Goal: Check status: Check status

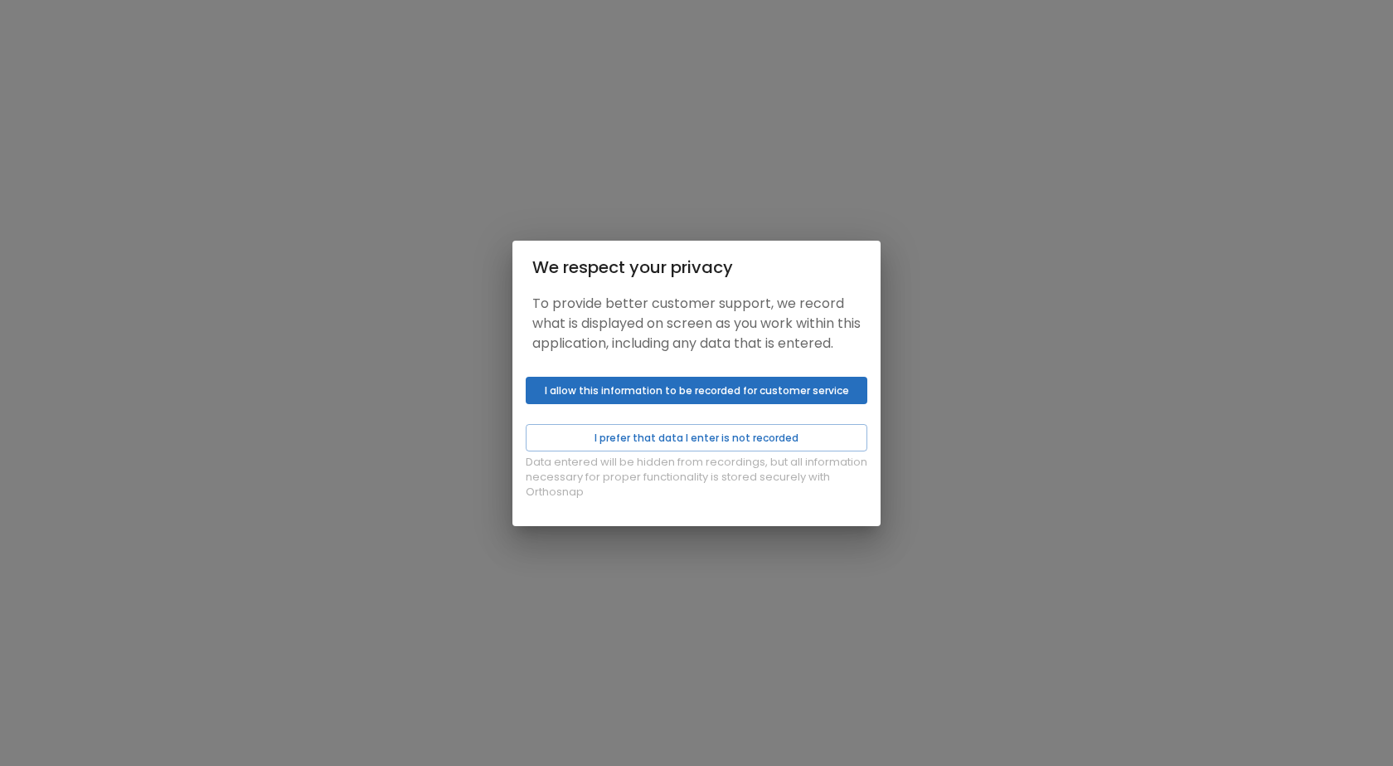
click at [750, 422] on div "Data entered will be hidden from recordings, but all information necessary for …" at bounding box center [697, 448] width 368 height 156
click at [770, 440] on button "I prefer that data I enter is not recorded" at bounding box center [697, 437] width 342 height 27
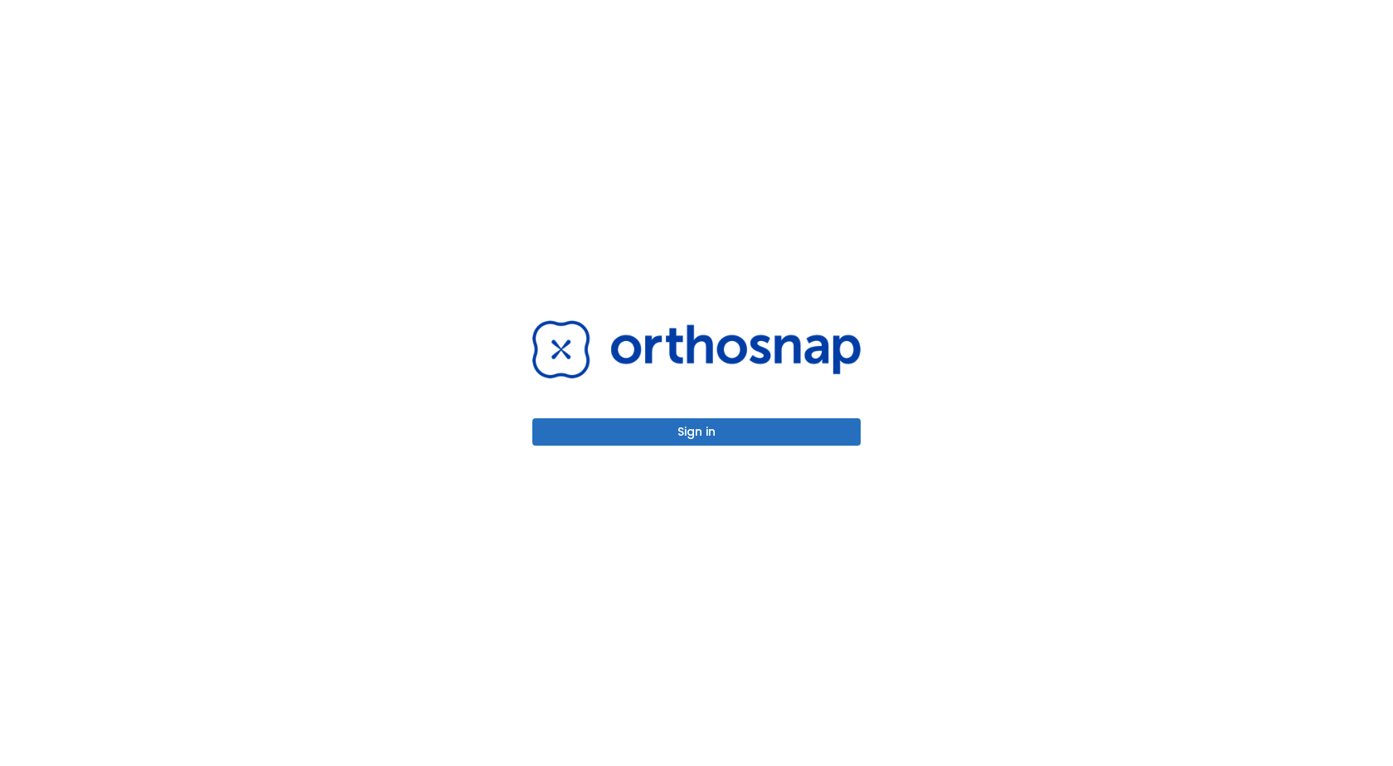
click at [772, 440] on button "Sign in" at bounding box center [696, 431] width 328 height 27
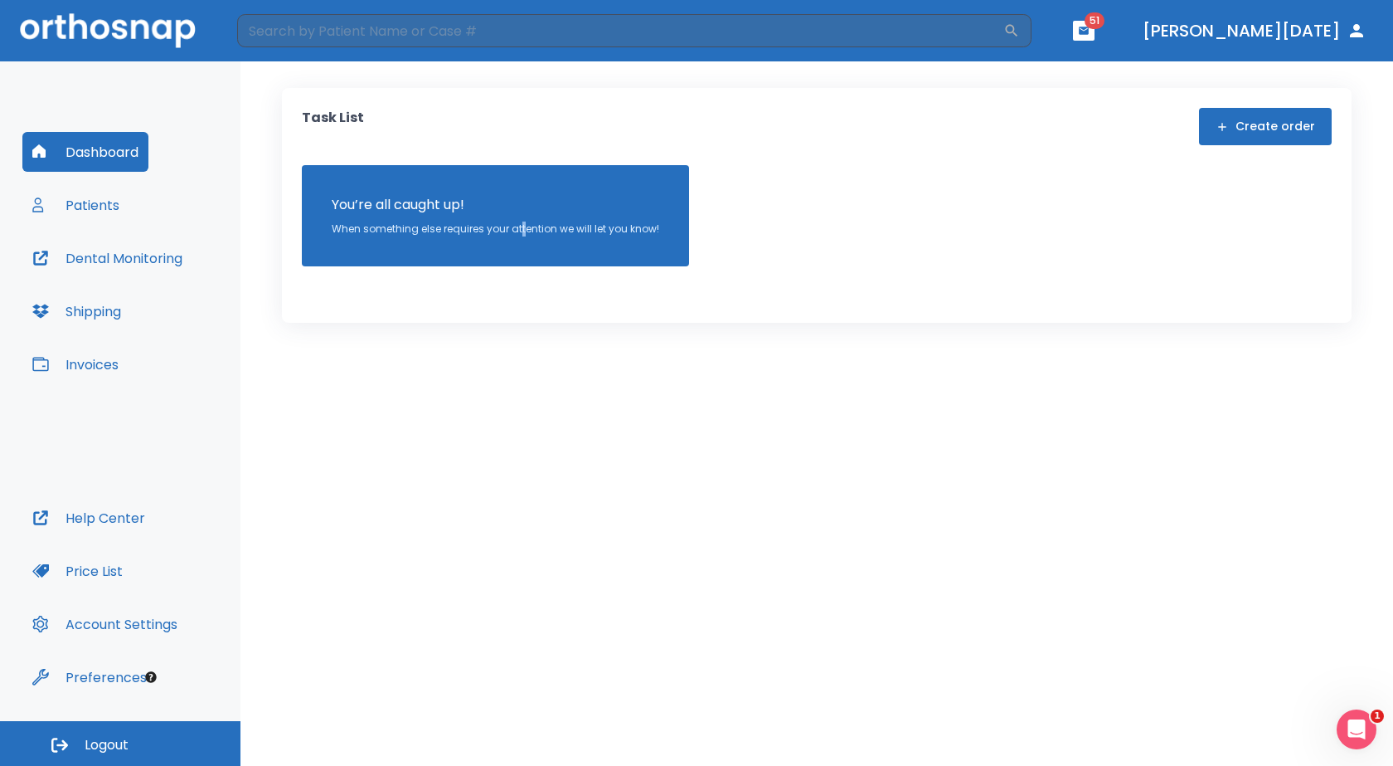
click at [523, 724] on div "Task List Create order You’re all caught up! When something else requires your …" at bounding box center [817, 413] width 1153 height 704
click at [258, 33] on input "search" at bounding box center [620, 30] width 766 height 33
type input "[PERSON_NAME]"
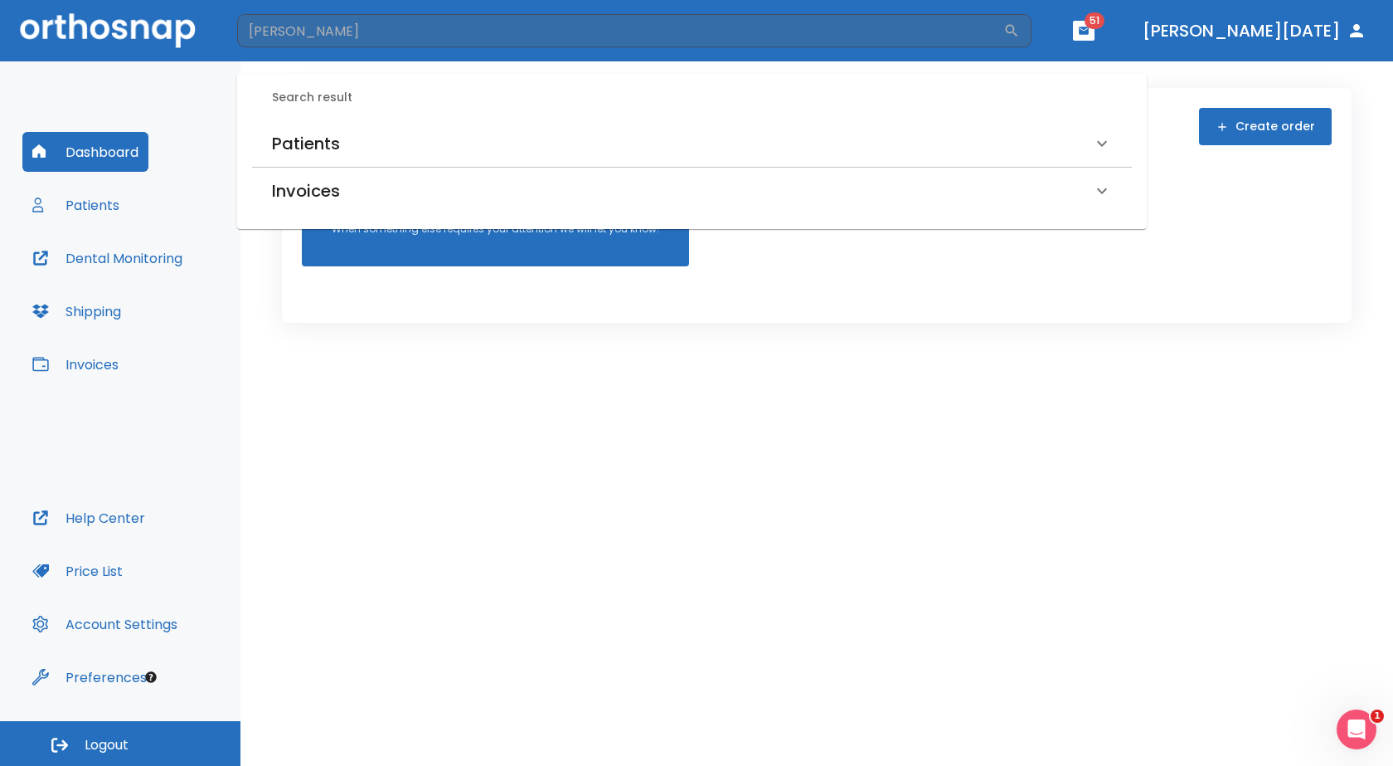
click at [325, 143] on h6 "Patients" at bounding box center [306, 143] width 68 height 27
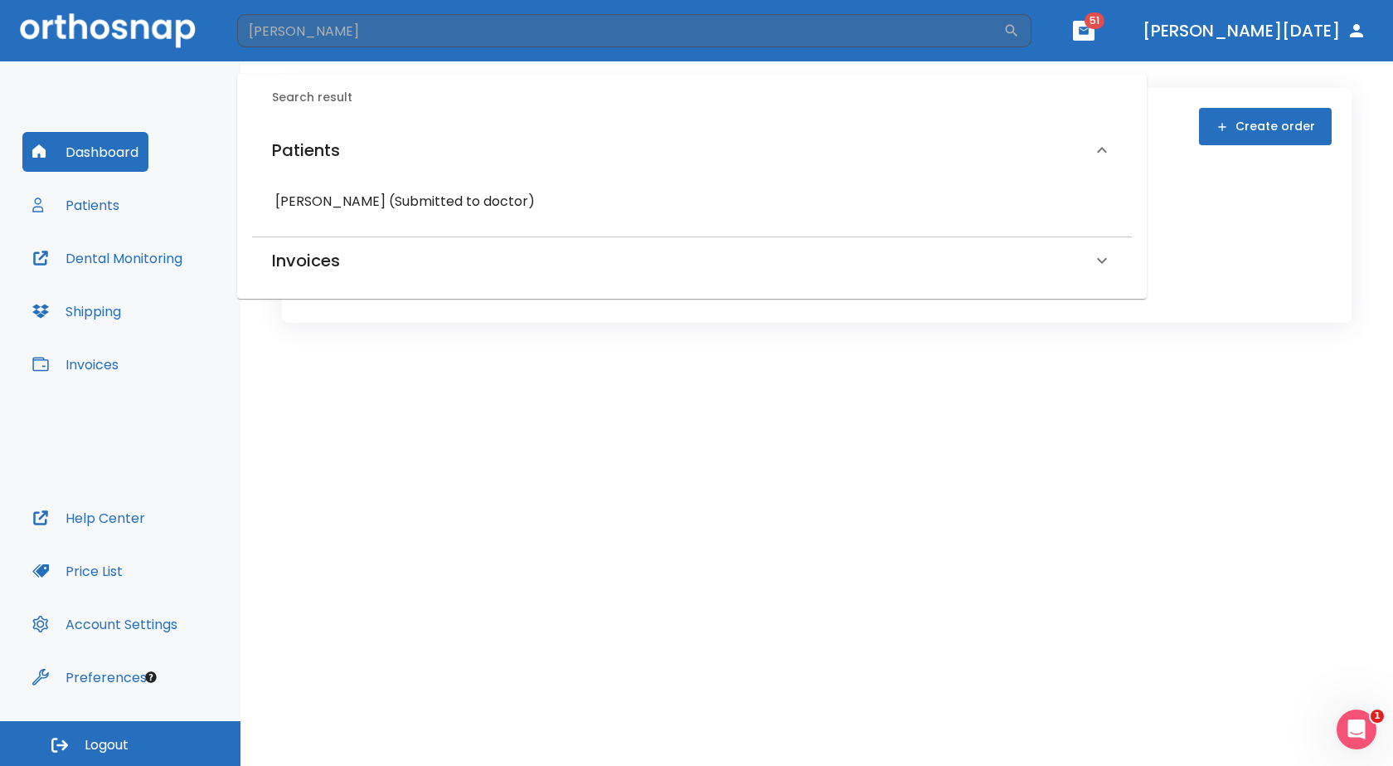
click at [313, 200] on h6 "[PERSON_NAME] (Submitted to doctor)" at bounding box center [692, 201] width 834 height 23
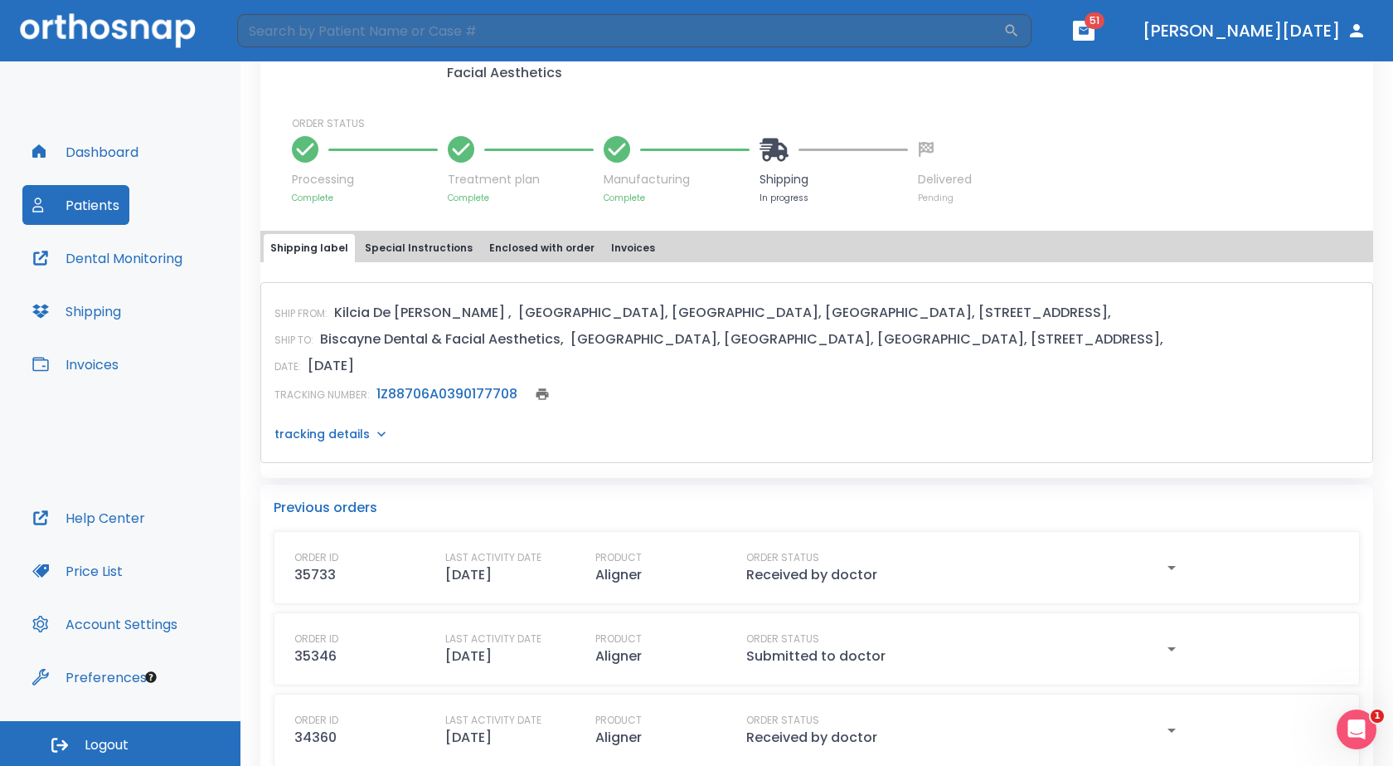
scroll to position [581, 0]
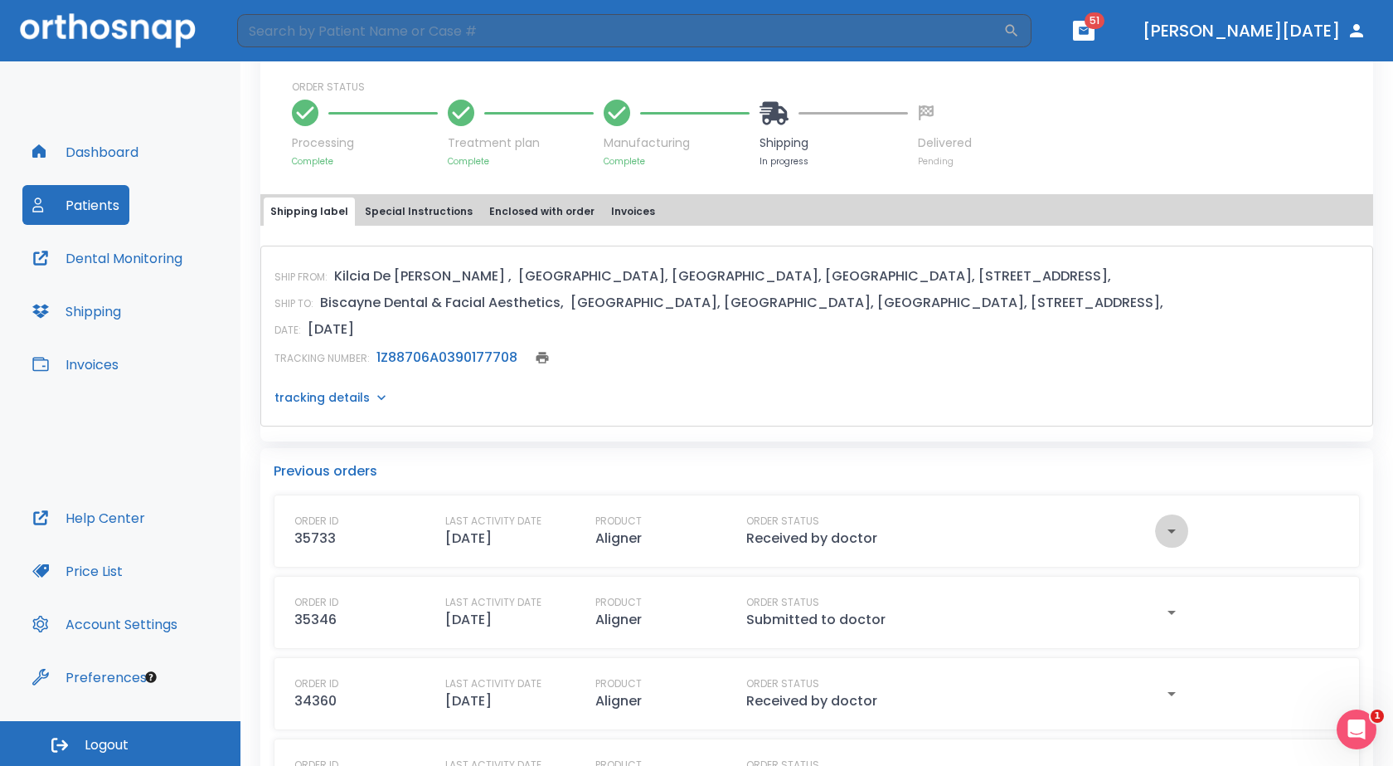
click at [1162, 540] on icon "button" at bounding box center [1172, 531] width 20 height 20
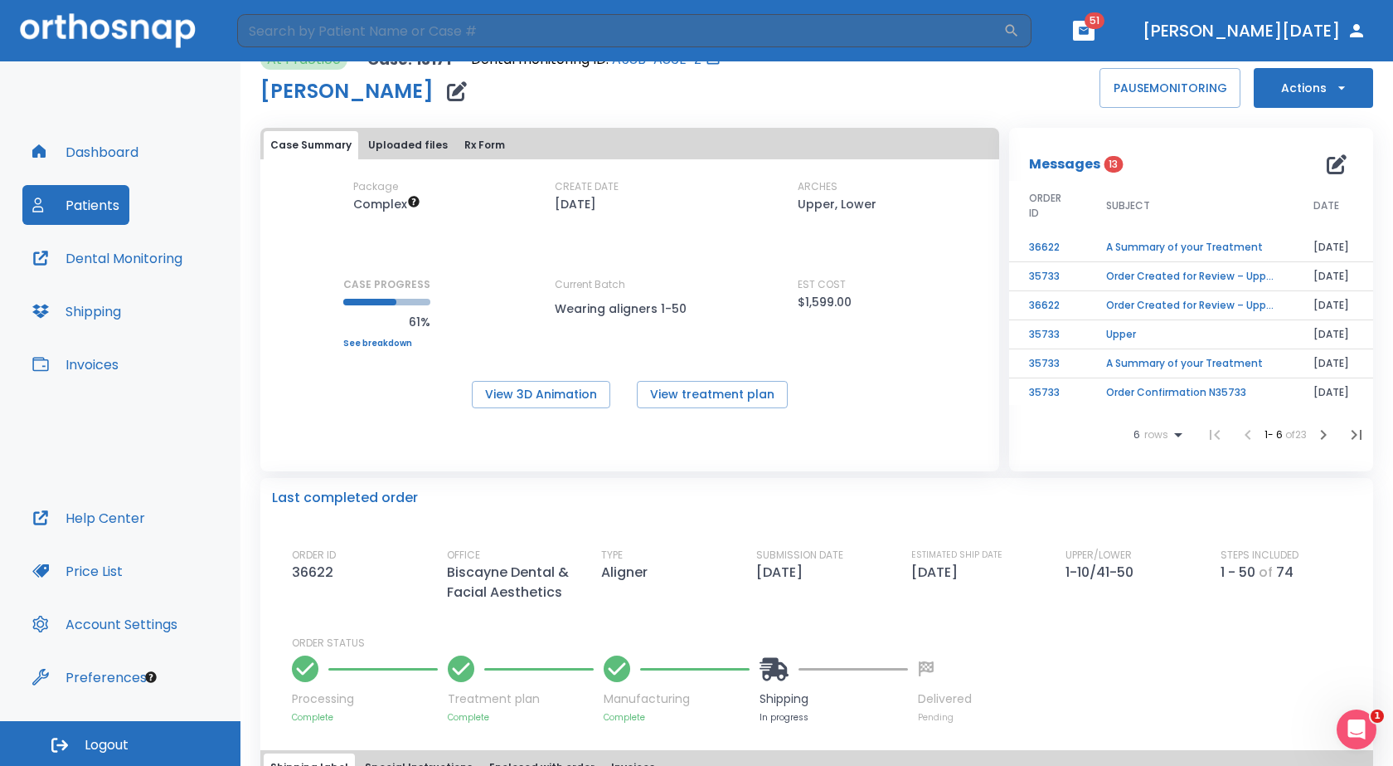
scroll to position [0, 0]
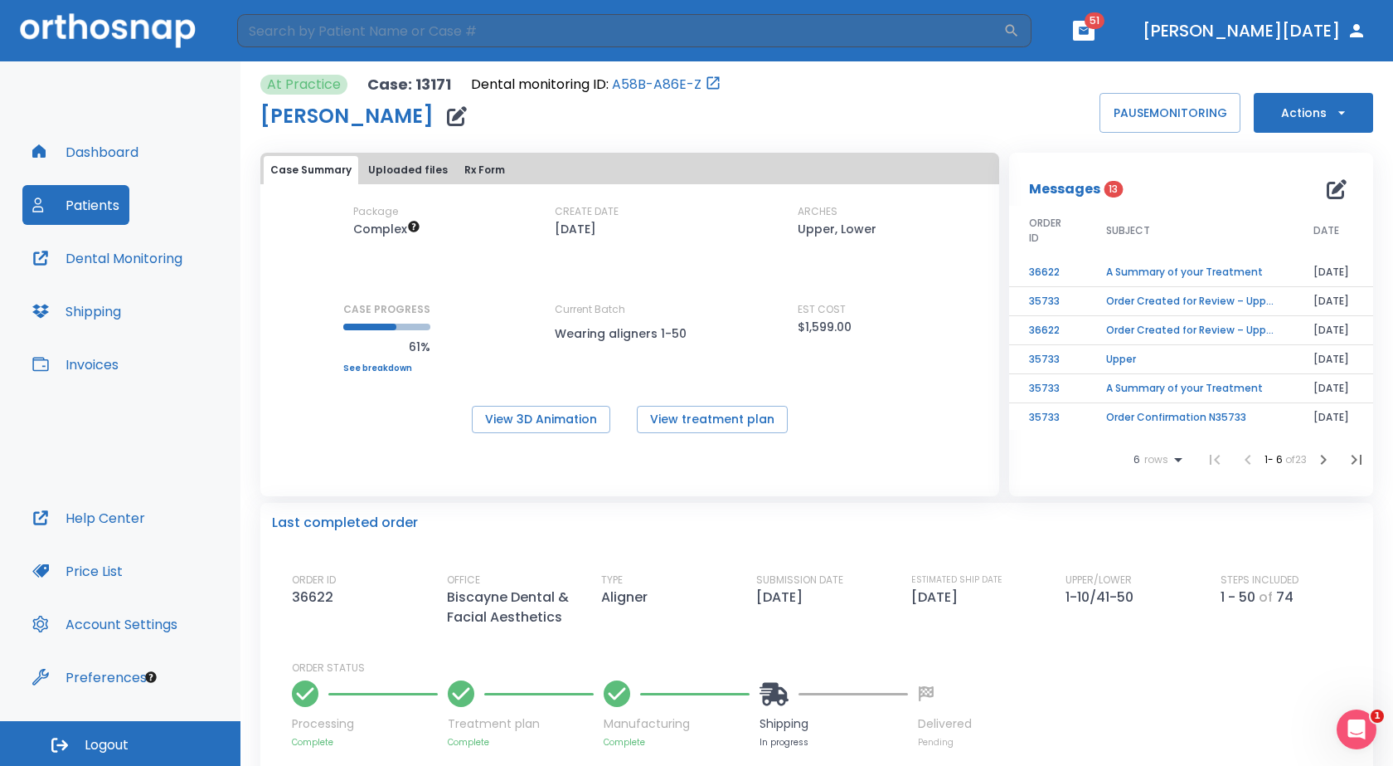
click at [1130, 272] on td "A Summary of your Treatment" at bounding box center [1189, 272] width 207 height 29
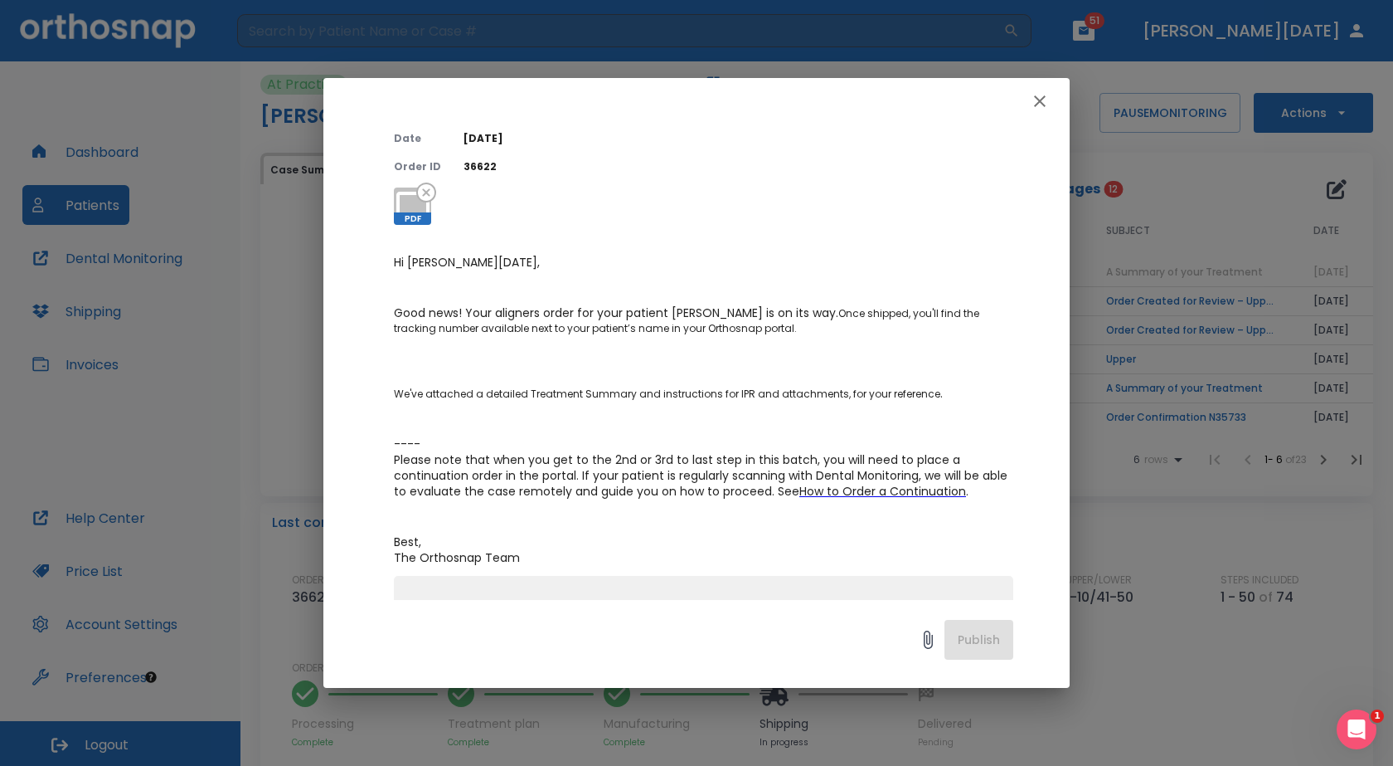
scroll to position [166, 0]
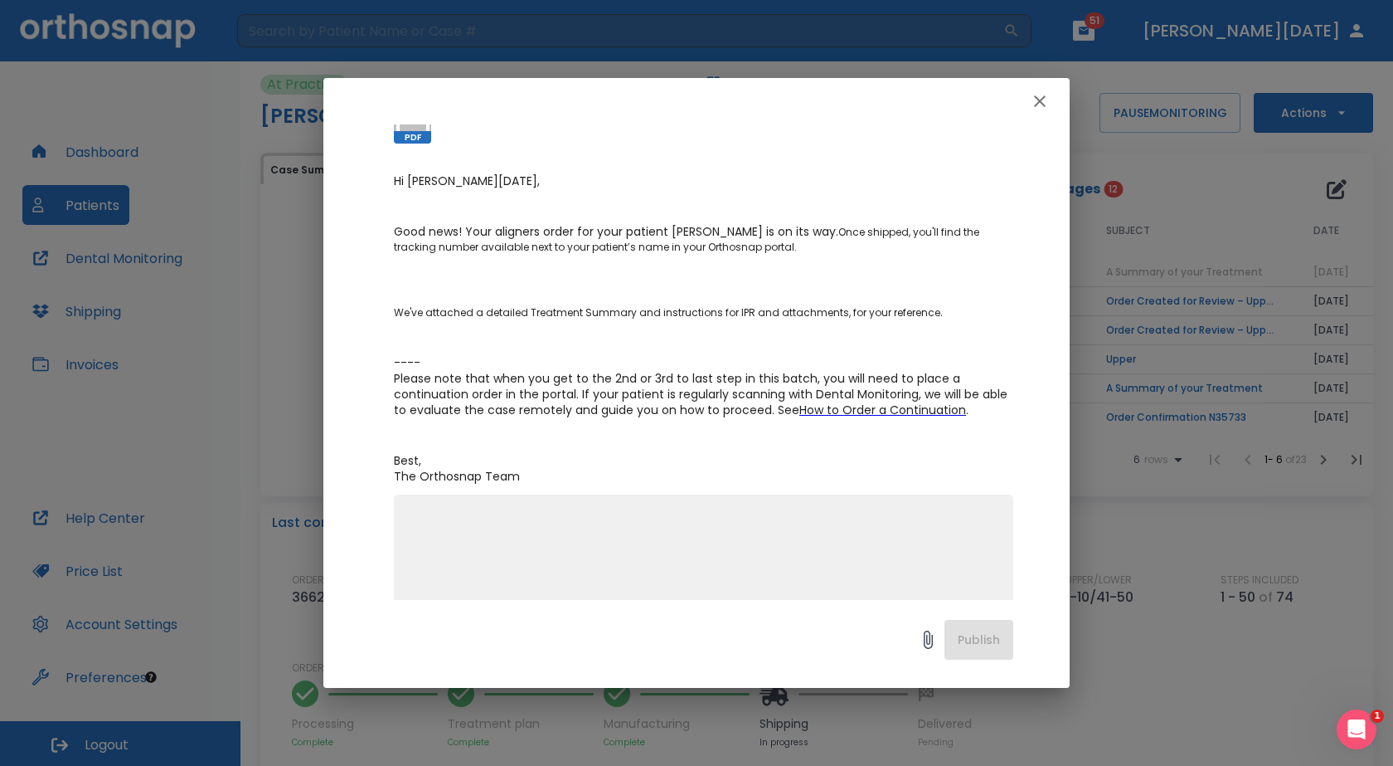
click at [1157, 329] on div "A Summary of your Treatment Author [PERSON_NAME] Date [DATE] Order ID 36622 PDF…" at bounding box center [696, 383] width 1393 height 766
click at [1046, 94] on icon "button" at bounding box center [1040, 101] width 20 height 20
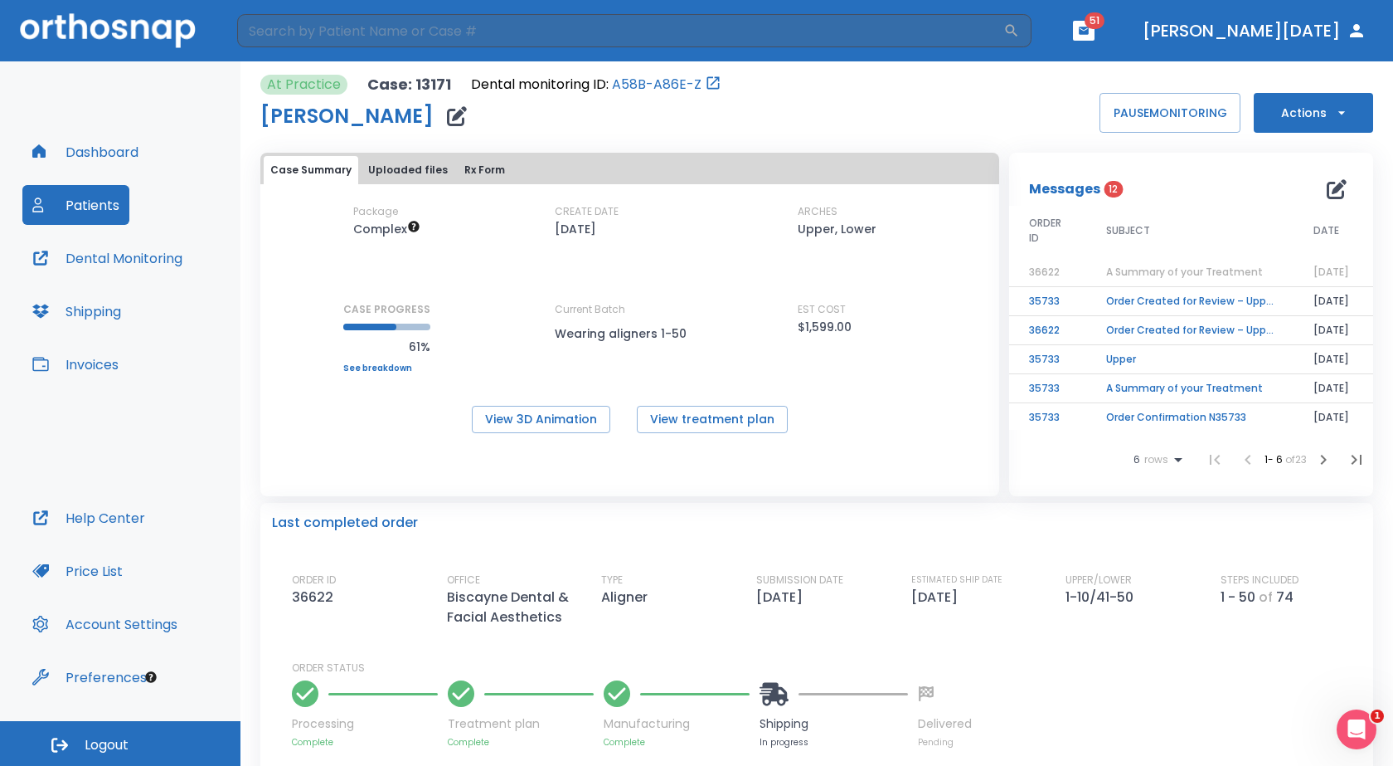
click at [1101, 304] on td "Order Created for Review – Upper Arch Included" at bounding box center [1189, 301] width 207 height 29
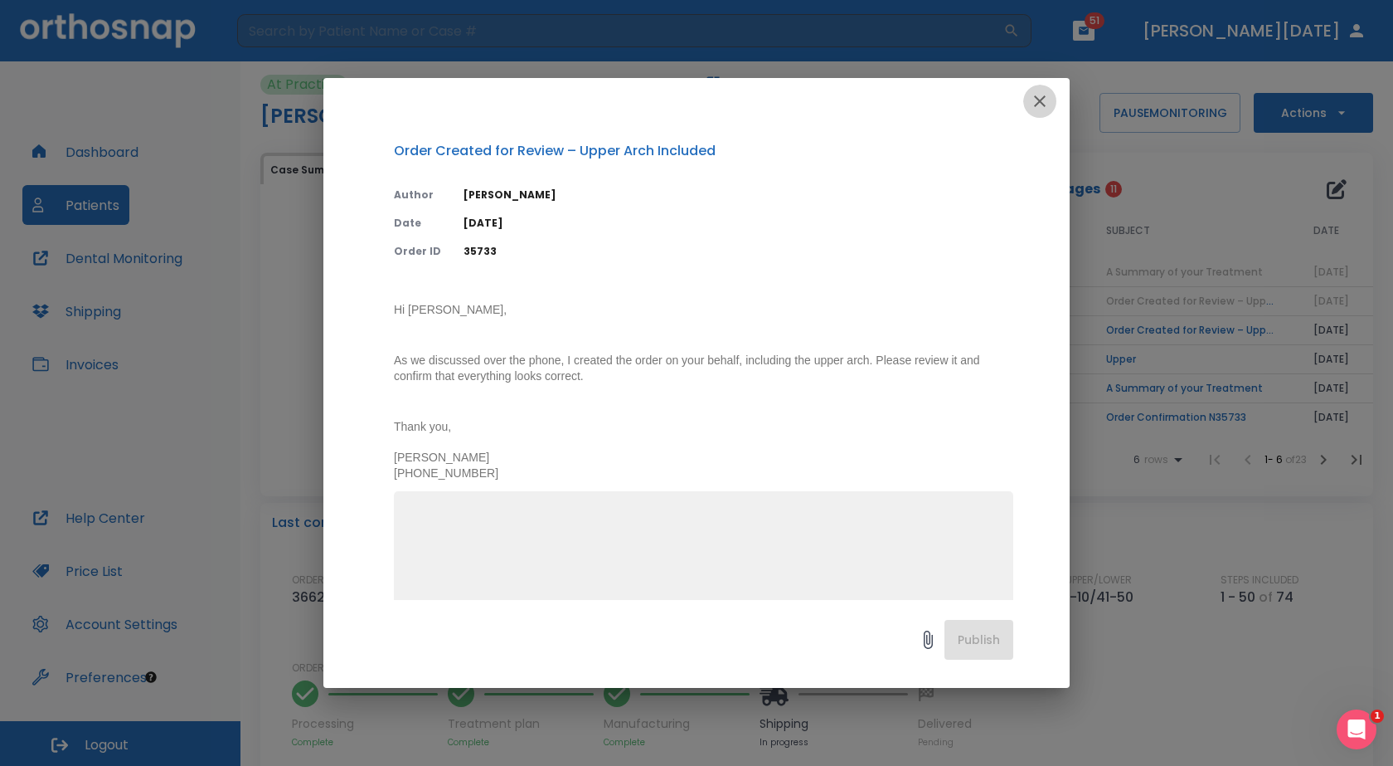
click at [1037, 96] on icon "button" at bounding box center [1040, 101] width 20 height 20
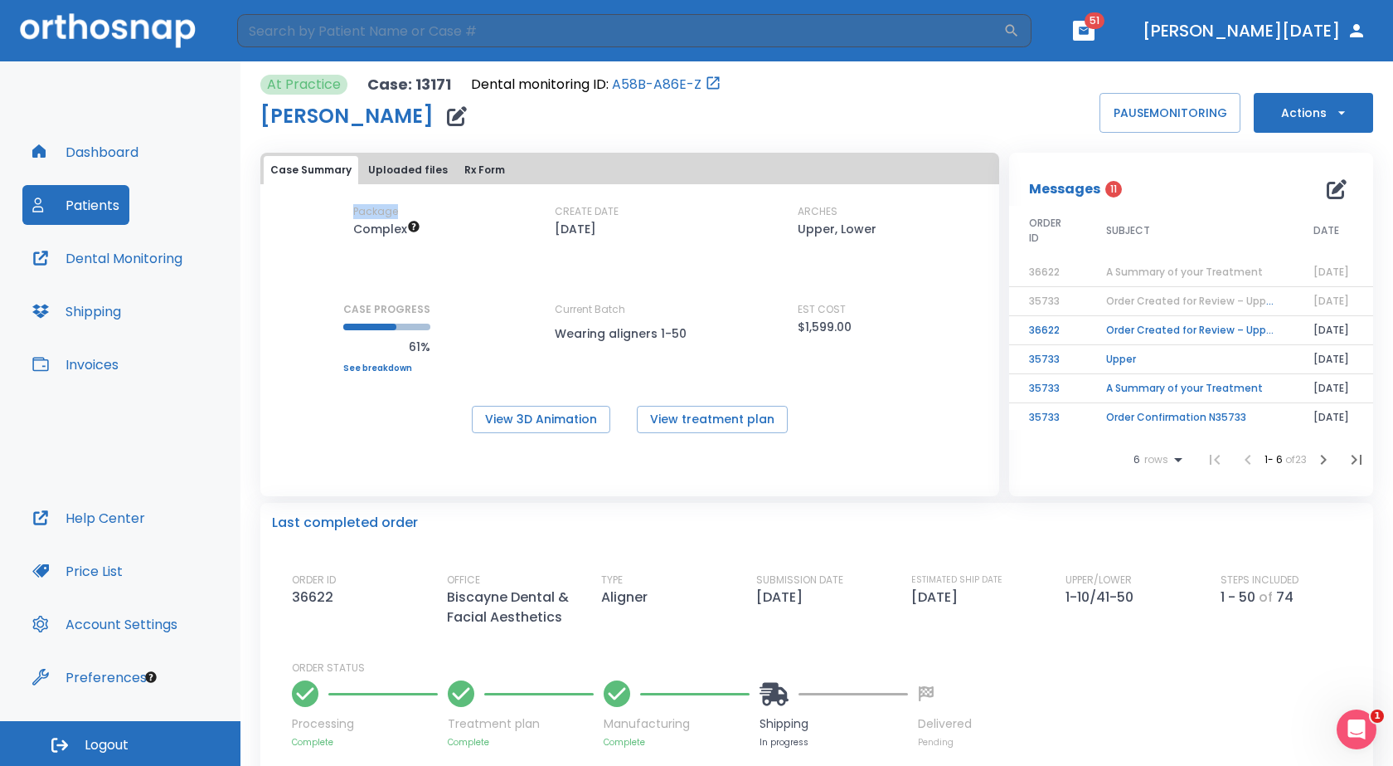
click at [1037, 96] on div "At Practice Case: 13171 Dental monitoring ID: A58B-A86E-Z [PERSON_NAME] PAUSE M…" at bounding box center [816, 104] width 1113 height 58
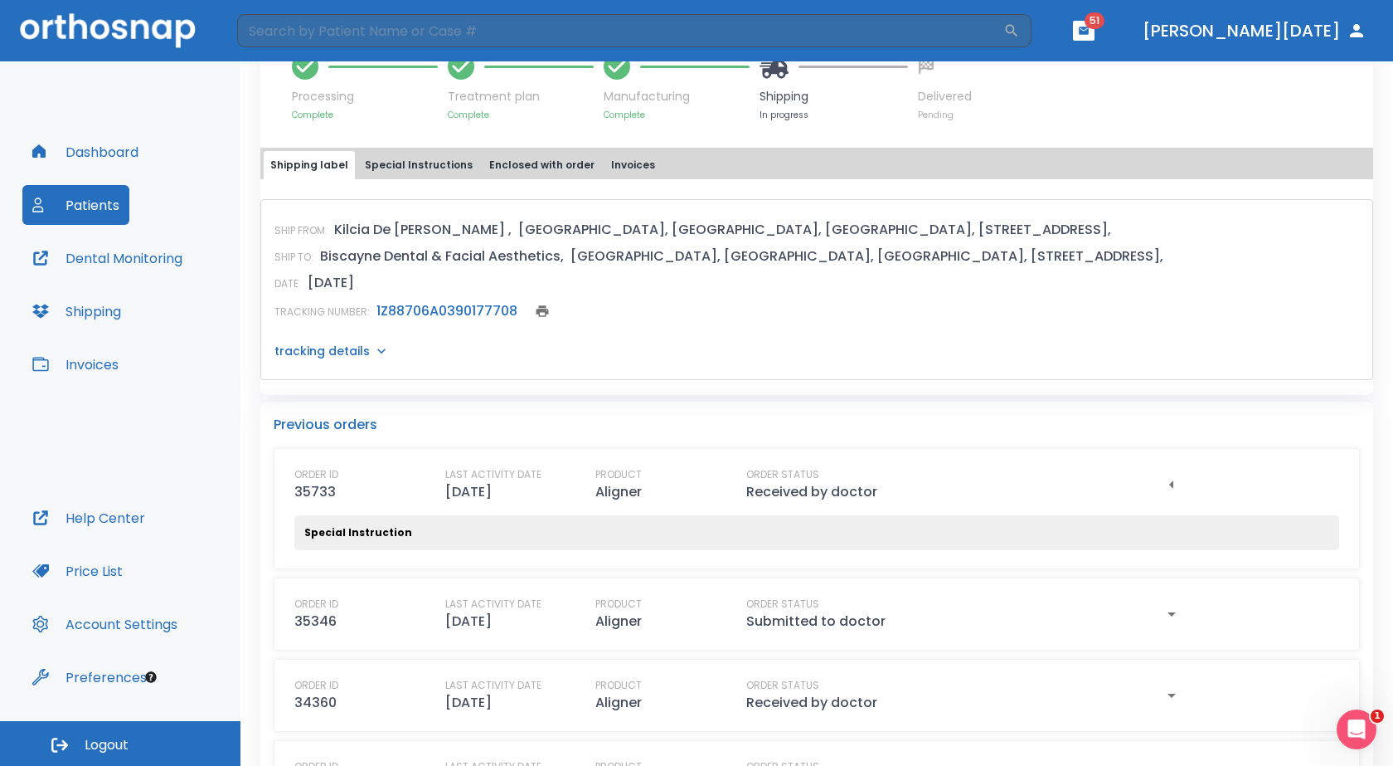
scroll to position [664, 0]
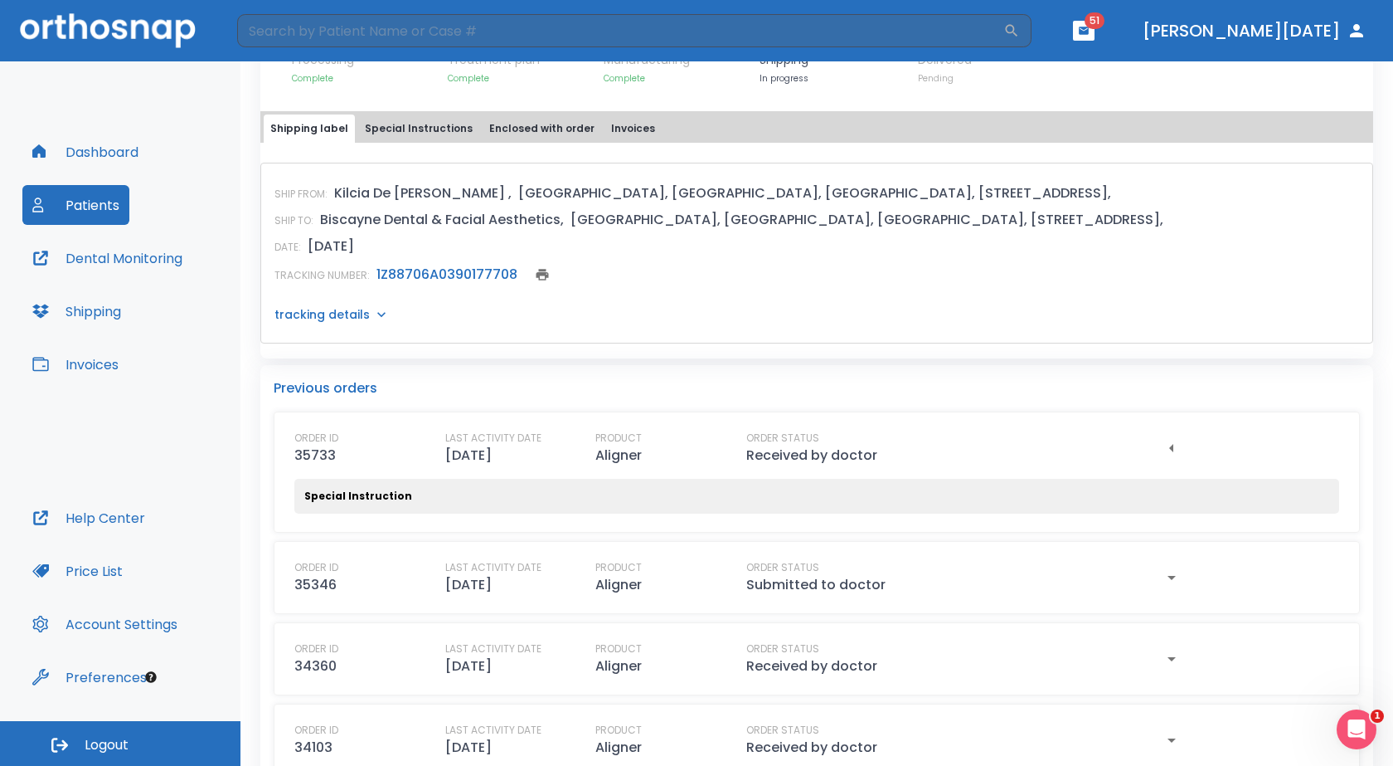
drag, startPoint x: 372, startPoint y: 498, endPoint x: 381, endPoint y: 488, distance: 14.1
click at [372, 497] on p "Special Instruction" at bounding box center [358, 496] width 108 height 15
click at [513, 449] on div "LAST ACTIVITY DATE [DATE]" at bounding box center [515, 447] width 141 height 35
click at [345, 396] on p "Previous orders" at bounding box center [817, 388] width 1086 height 20
click at [363, 309] on p "tracking details" at bounding box center [322, 314] width 95 height 17
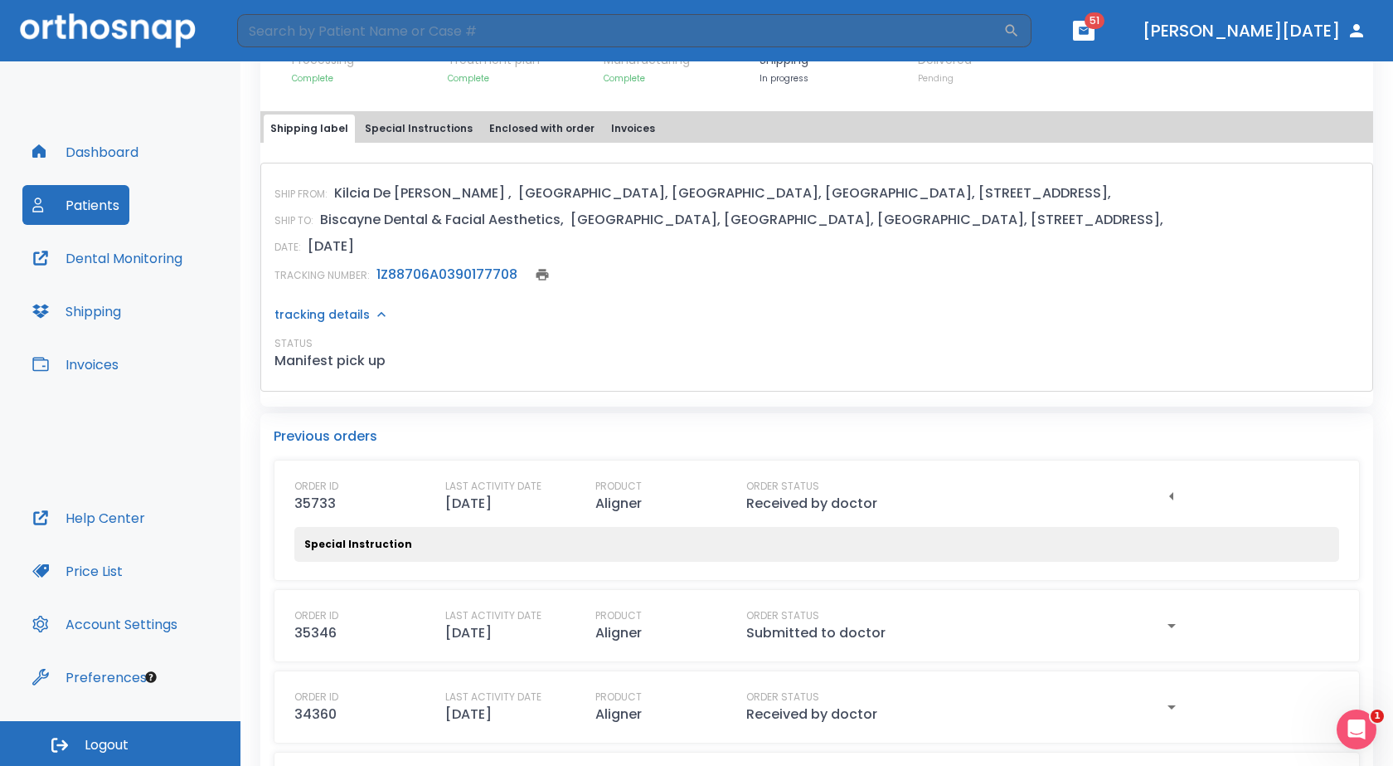
click at [412, 505] on div "ORDER ID 35733" at bounding box center [364, 496] width 141 height 35
click at [400, 128] on button "Special Instructions" at bounding box center [418, 128] width 121 height 28
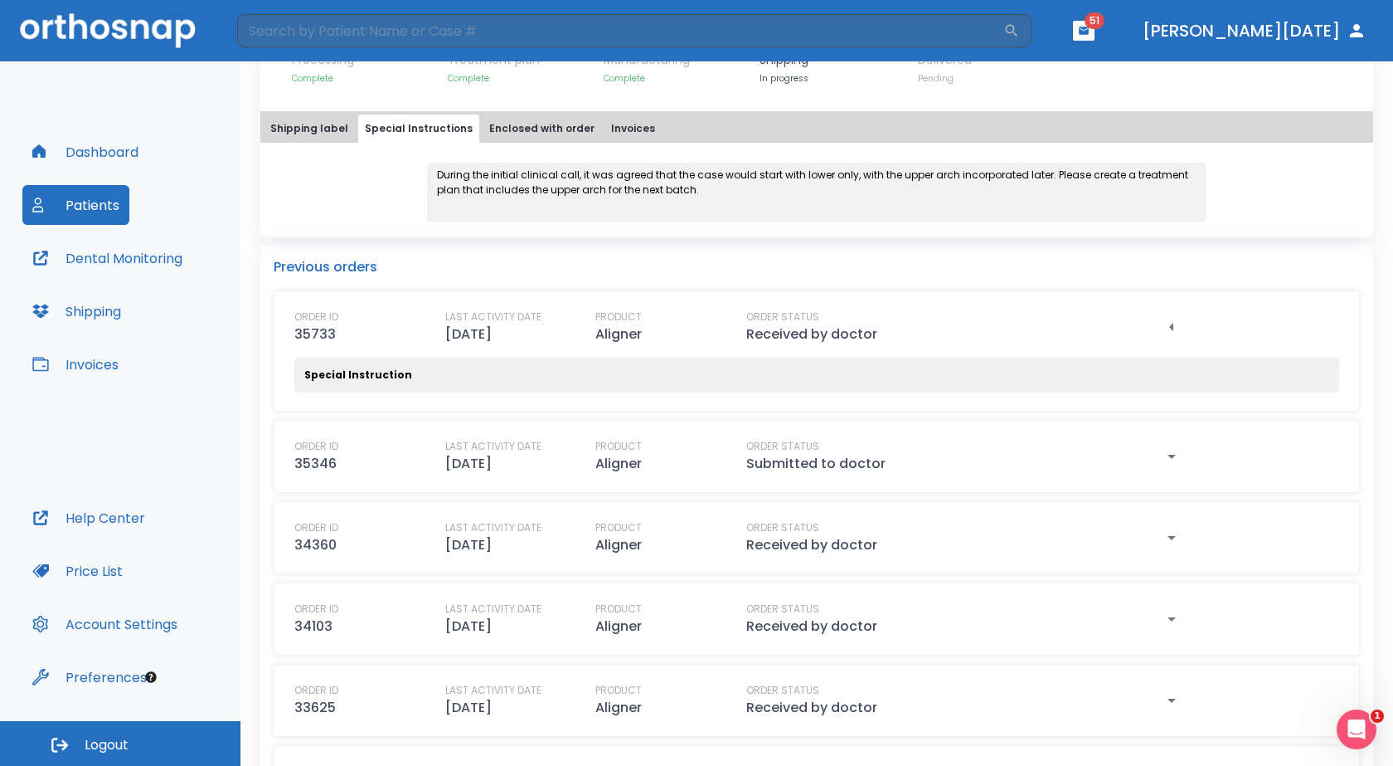
click at [517, 118] on button "Enclosed with order" at bounding box center [542, 128] width 119 height 28
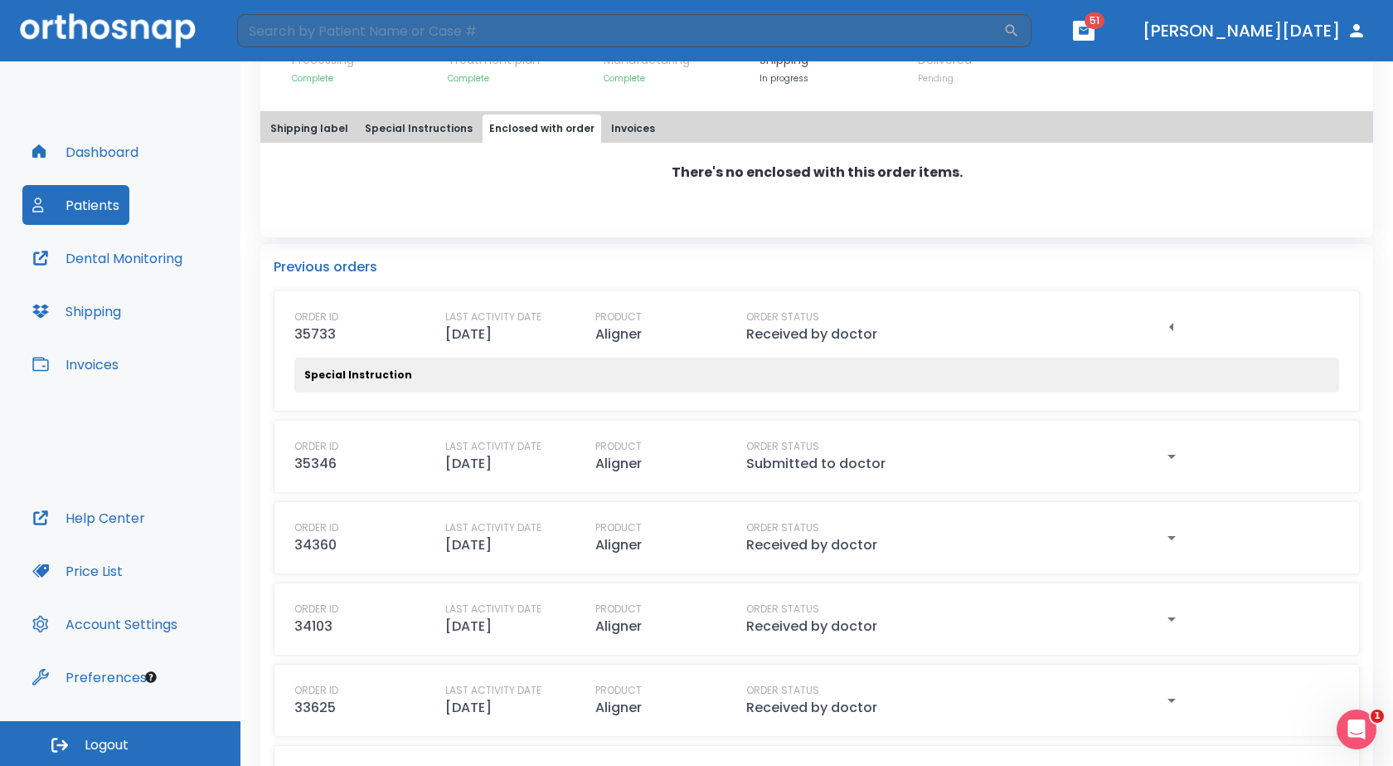
drag, startPoint x: 621, startPoint y: 101, endPoint x: 623, endPoint y: 119, distance: 18.3
click at [622, 101] on div "Last completed order ORDER ID 36622 OFFICE Biscayne Dental & Facial Aesthetics …" at bounding box center [816, 38] width 1113 height 398
click at [625, 119] on button "Invoices" at bounding box center [633, 128] width 57 height 28
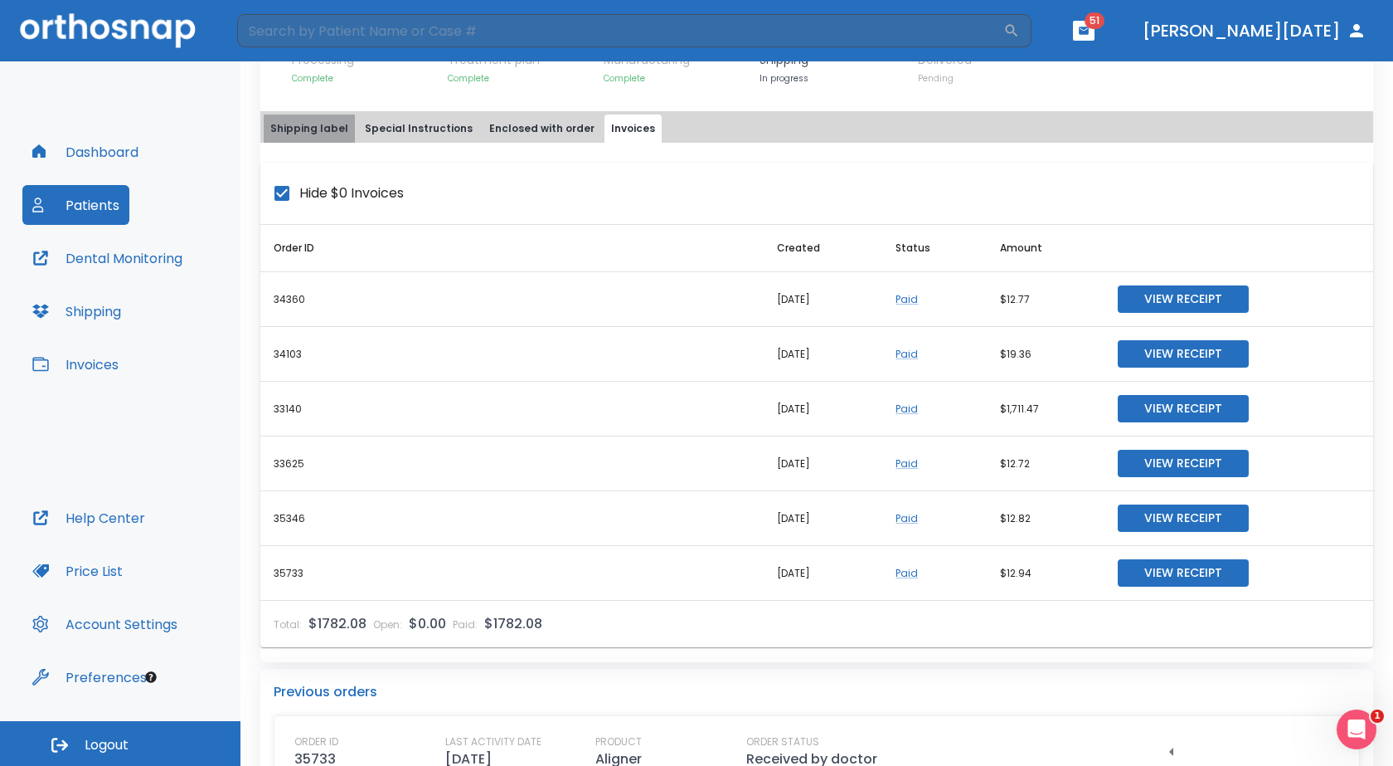
click at [309, 129] on button "Shipping label" at bounding box center [309, 128] width 91 height 28
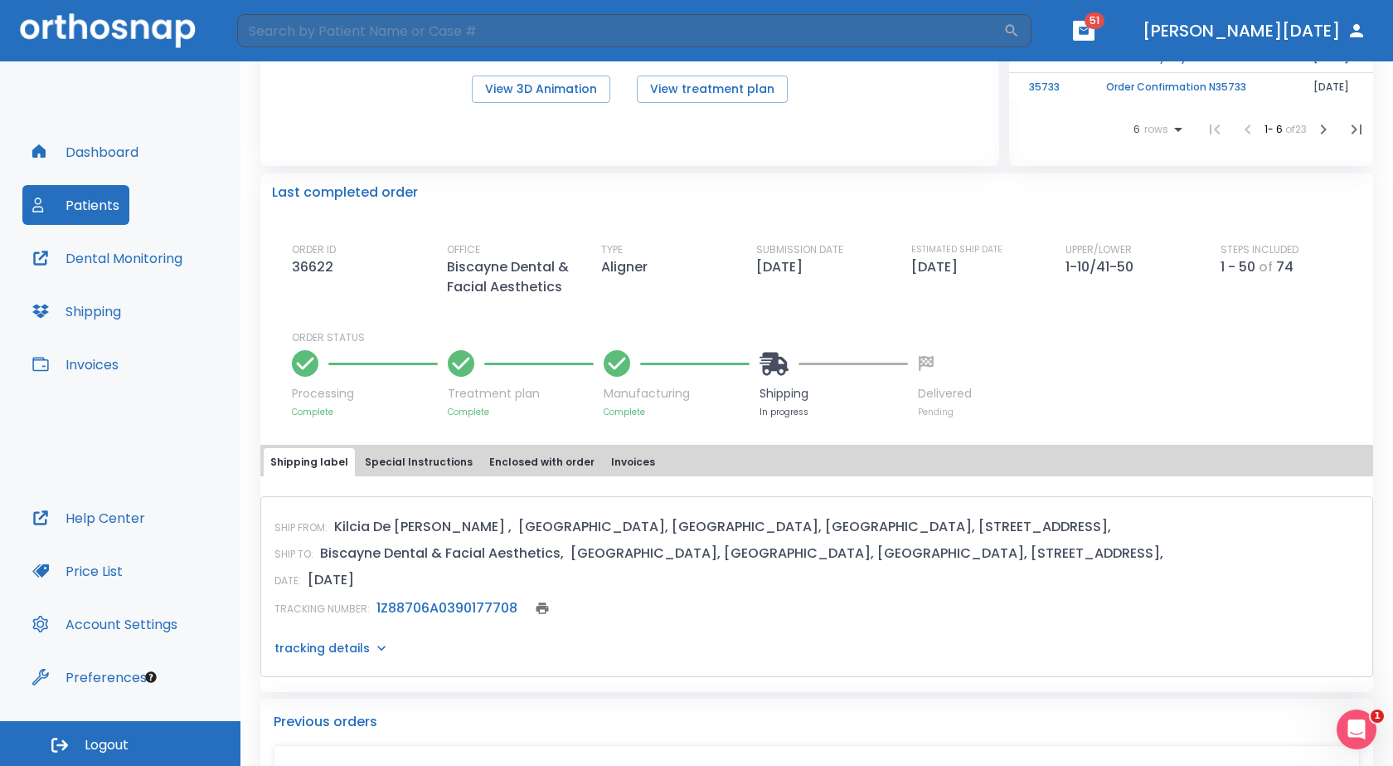
scroll to position [332, 0]
click at [459, 604] on link "1Z88706A0390177708" at bounding box center [447, 605] width 141 height 19
click at [753, 171] on div "Last completed order ORDER ID 36622 OFFICE Biscayne Dental & Facial Aesthetics …" at bounding box center [816, 293] width 1113 height 245
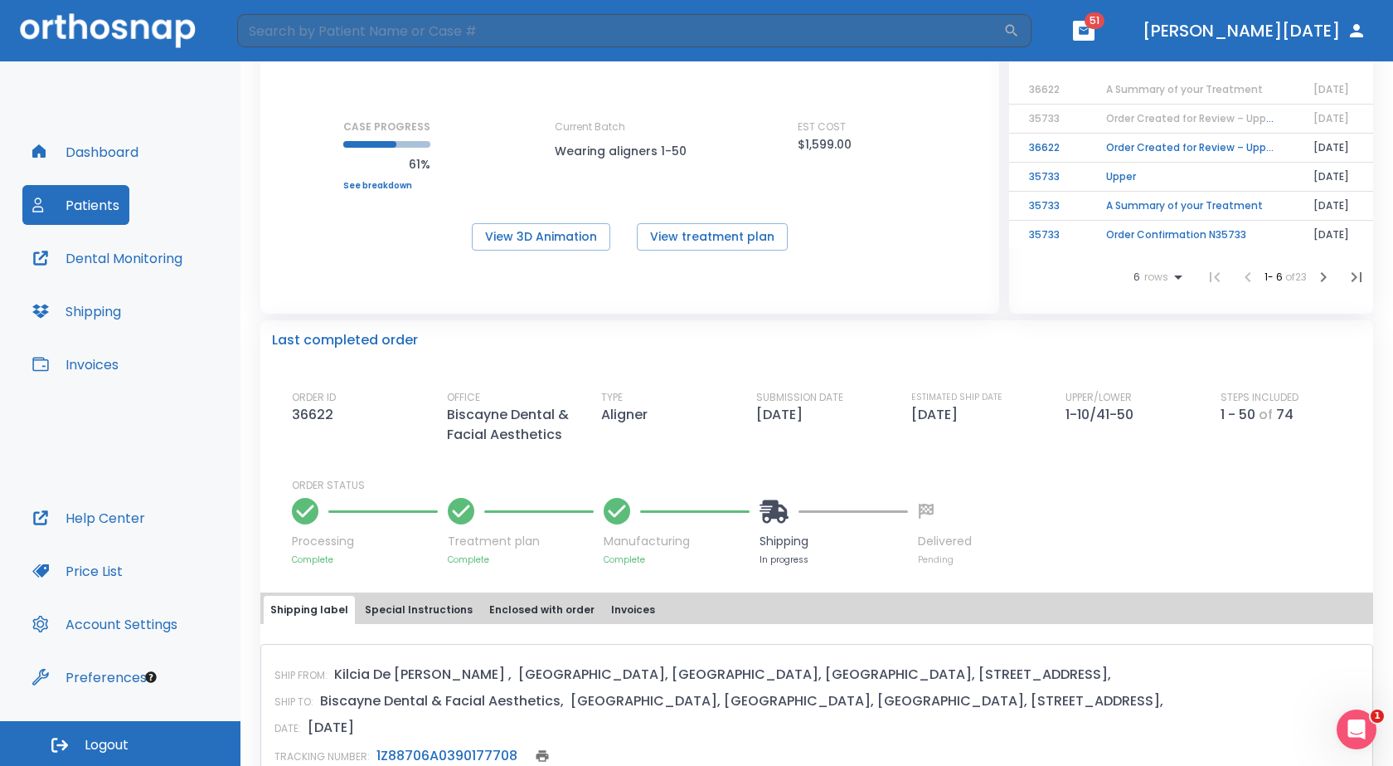
scroll to position [0, 0]
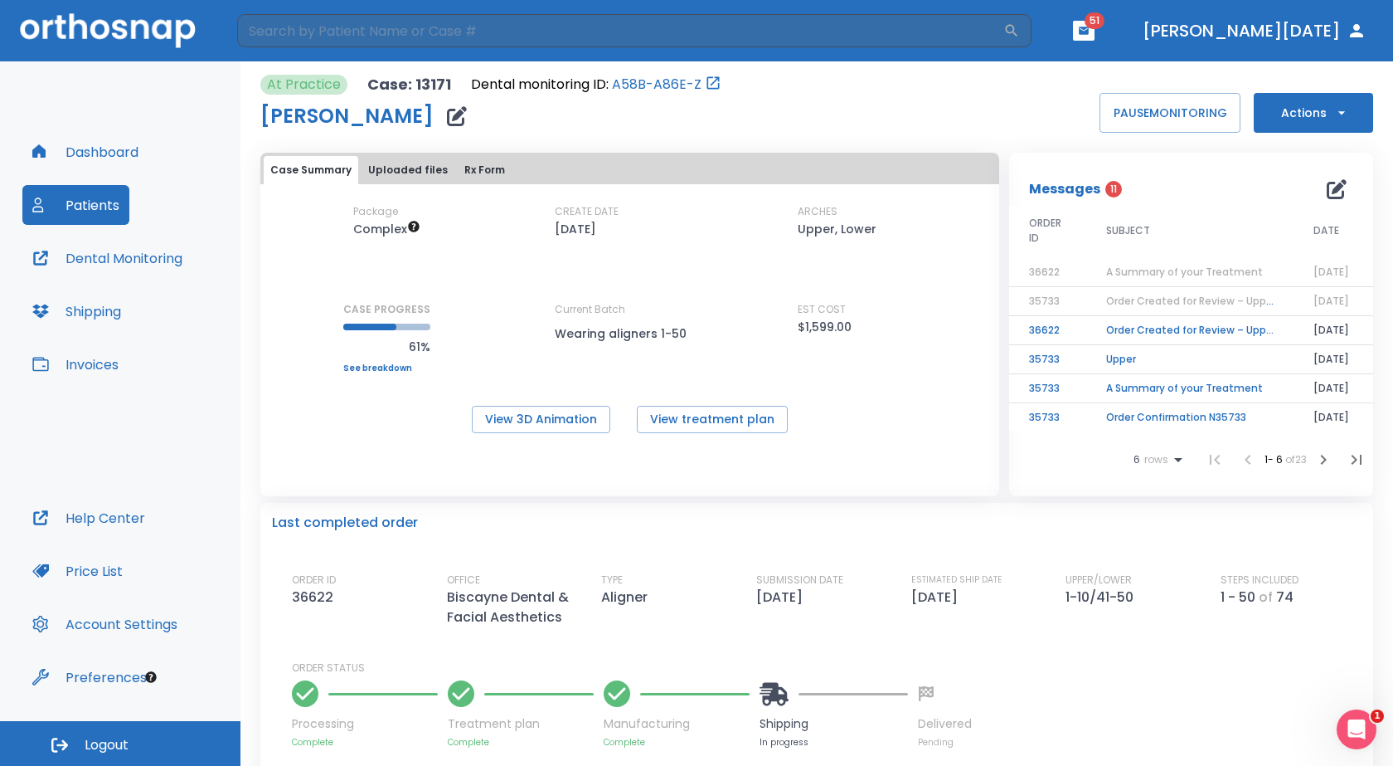
click at [1086, 297] on td "Order Created for Review – Upper Arch Included" at bounding box center [1189, 301] width 207 height 29
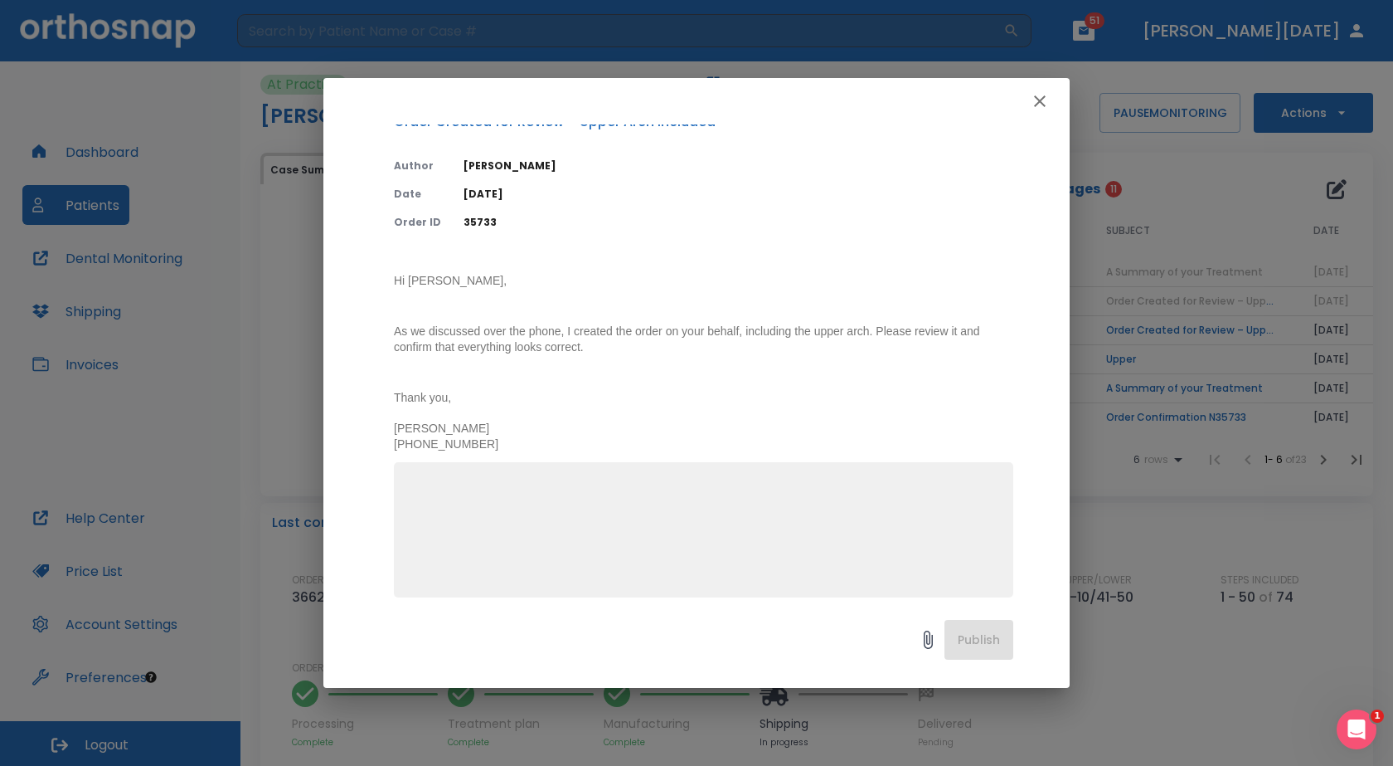
scroll to position [43, 0]
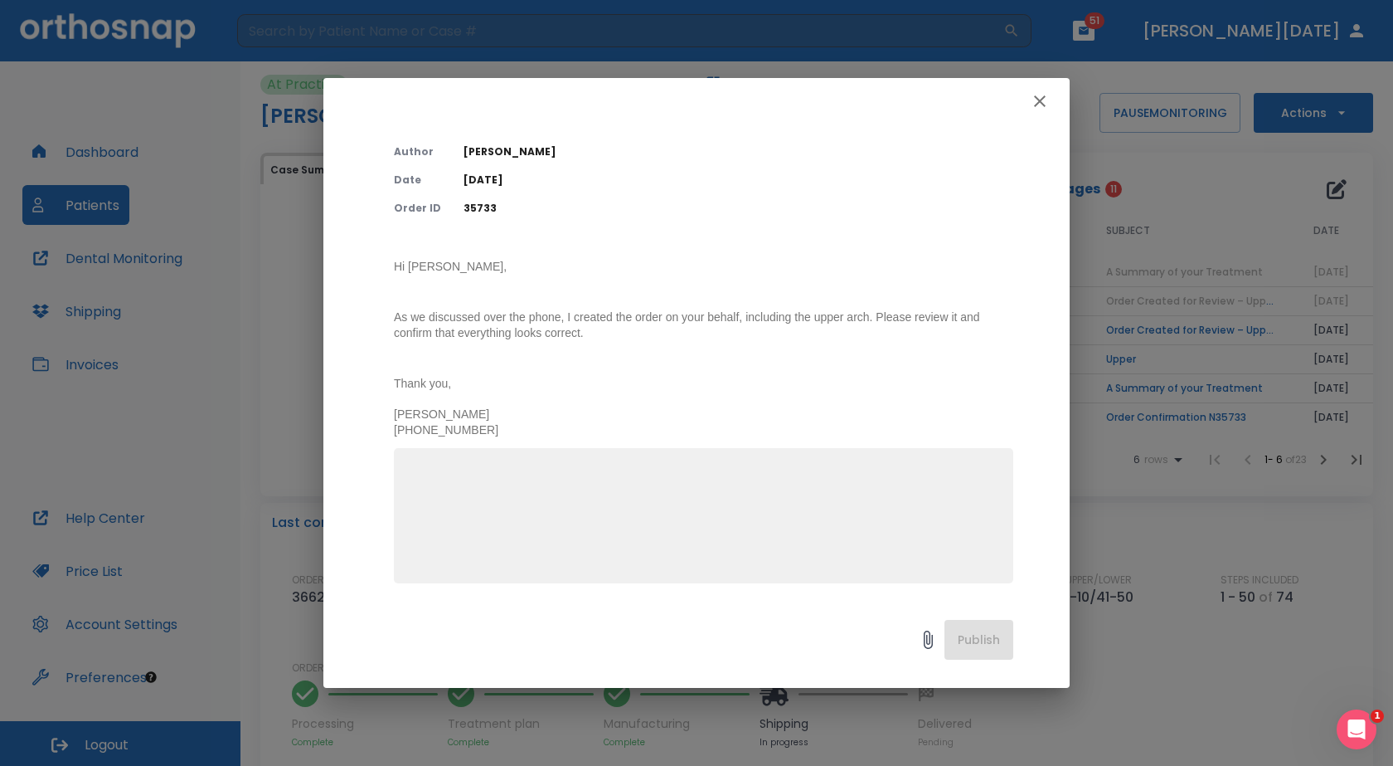
click at [1032, 91] on icon "button" at bounding box center [1040, 101] width 20 height 20
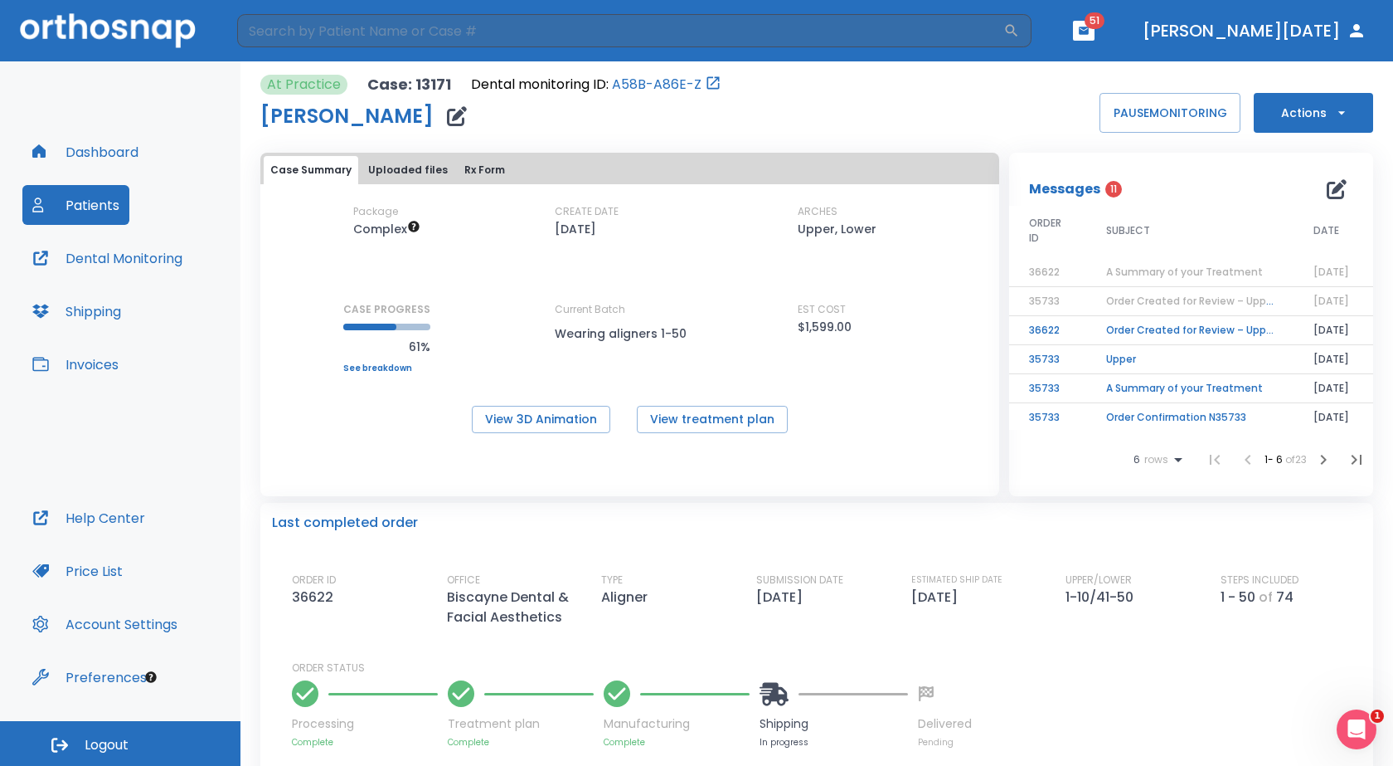
click at [1130, 270] on span "A Summary of your Treatment" at bounding box center [1184, 272] width 157 height 14
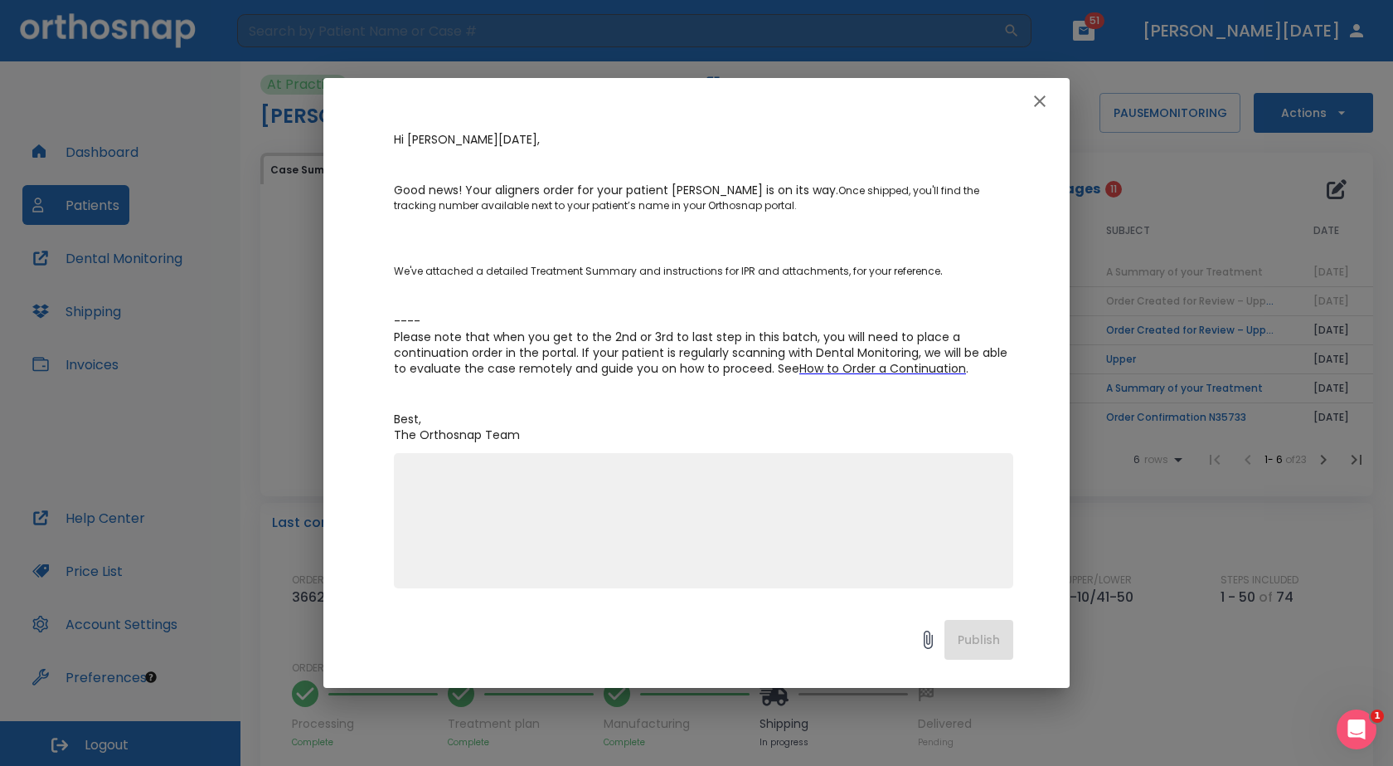
scroll to position [212, 0]
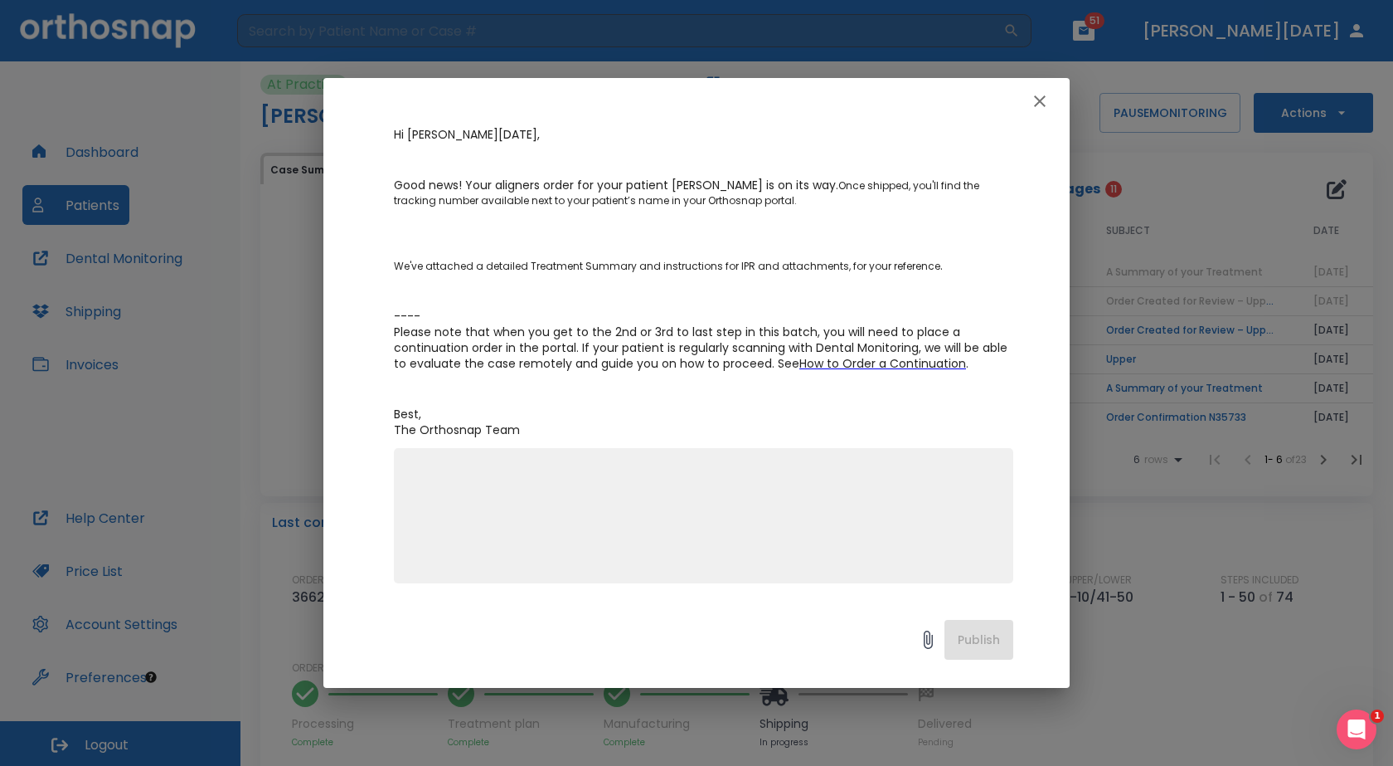
click at [1045, 103] on icon "button" at bounding box center [1040, 101] width 20 height 20
